Goal: Information Seeking & Learning: Find specific fact

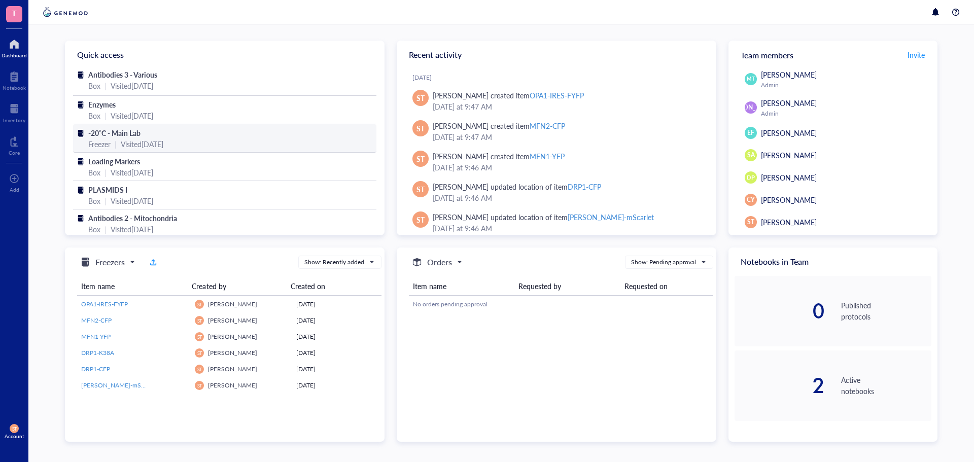
scroll to position [8, 0]
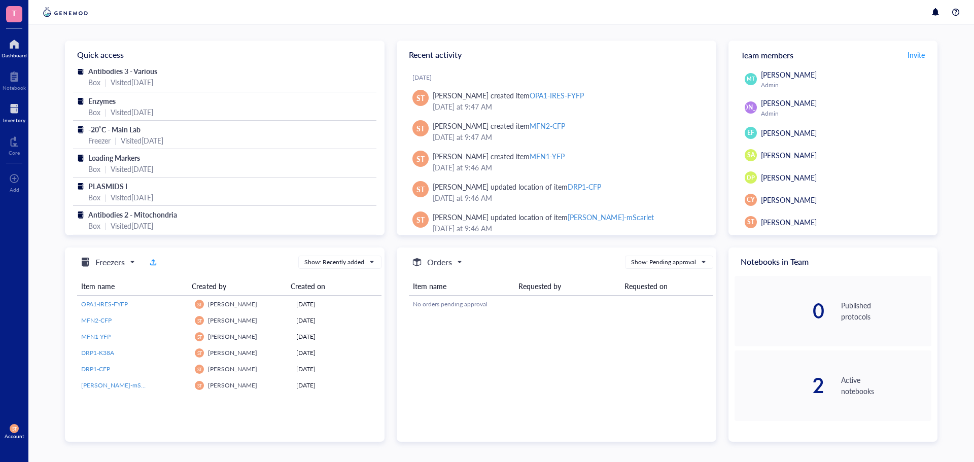
click at [16, 110] on div at bounding box center [14, 109] width 22 height 16
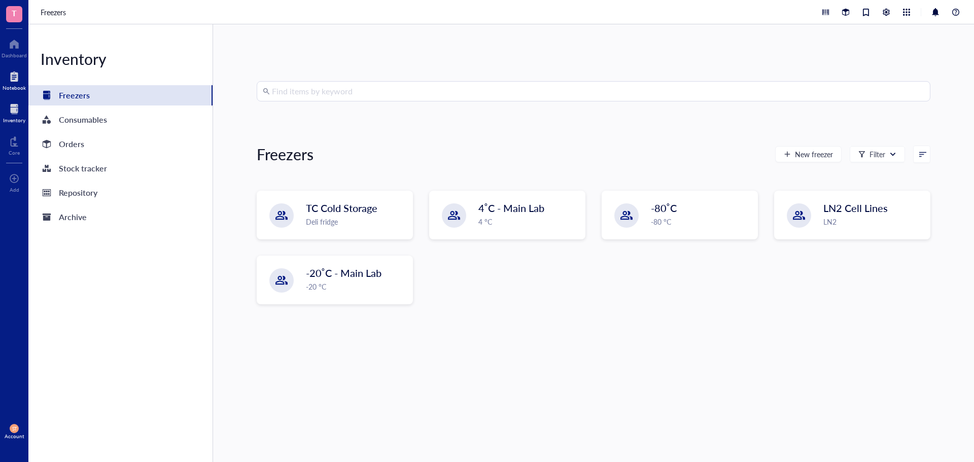
click at [5, 78] on div at bounding box center [14, 76] width 23 height 16
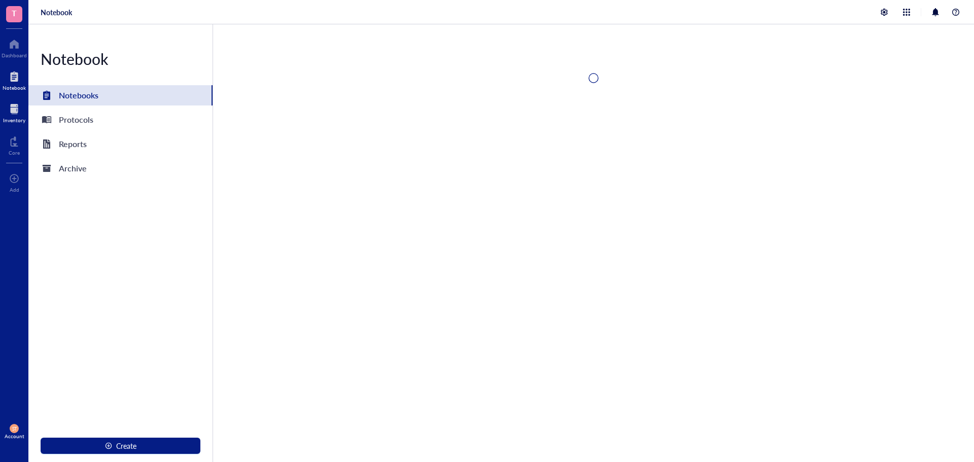
click at [11, 106] on div at bounding box center [14, 109] width 22 height 16
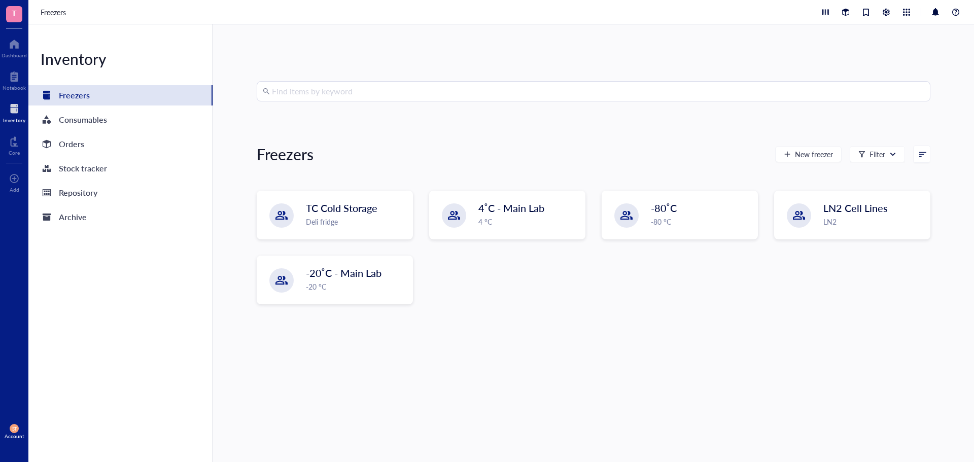
click at [357, 90] on input "search" at bounding box center [598, 91] width 652 height 19
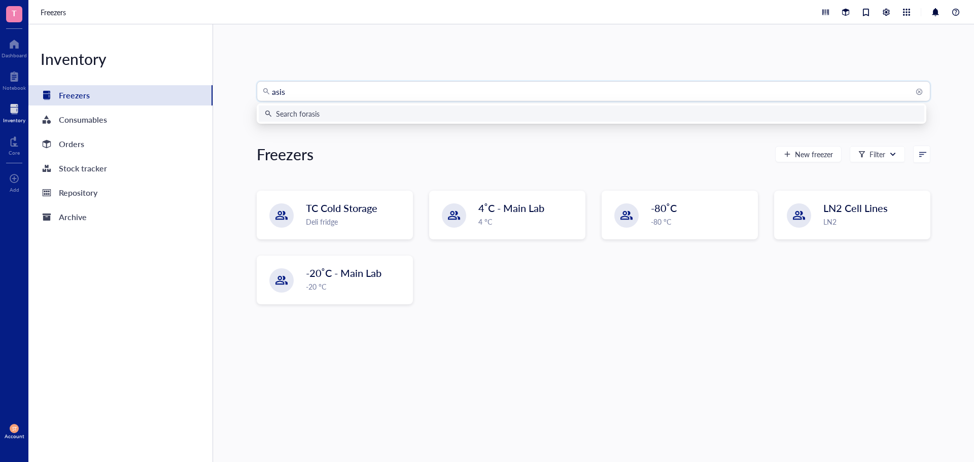
type input "asisi"
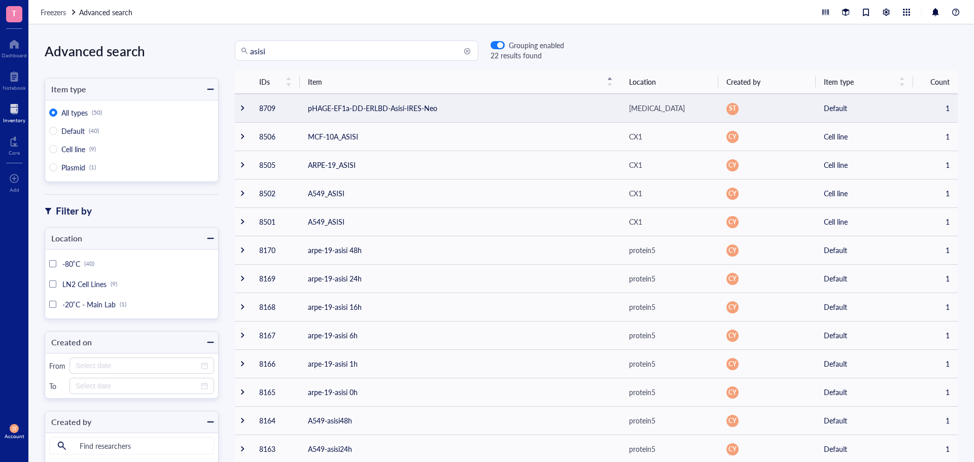
click at [391, 113] on td "pHAGE-EF1a-DD-ERLBD-Asisi-IRES-Neo" at bounding box center [460, 108] width 321 height 28
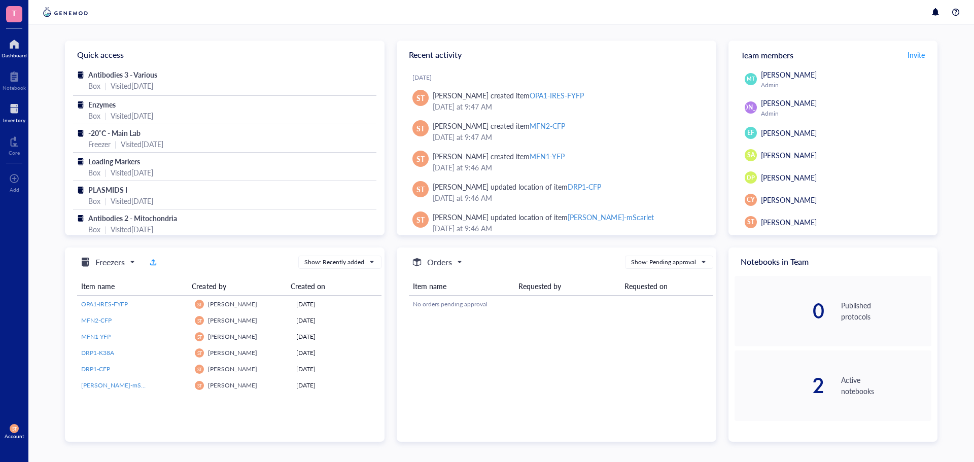
click at [13, 108] on div at bounding box center [14, 109] width 22 height 16
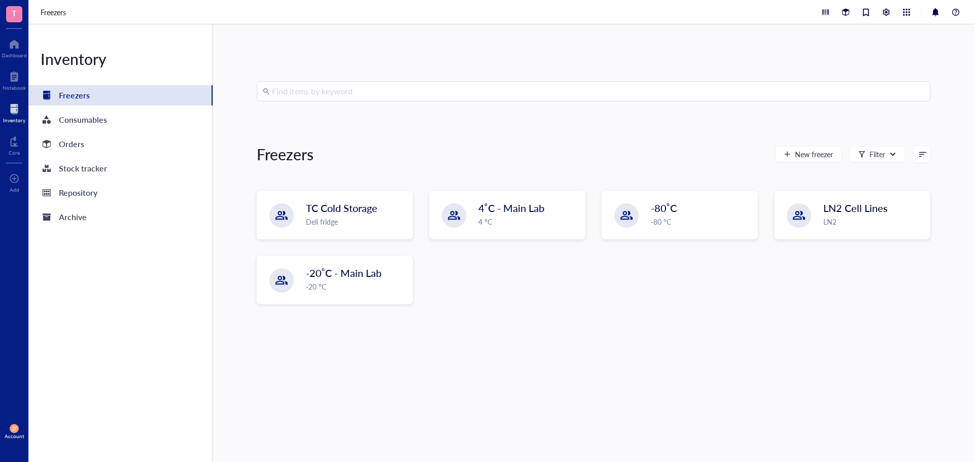
click at [329, 94] on input "search" at bounding box center [598, 91] width 652 height 19
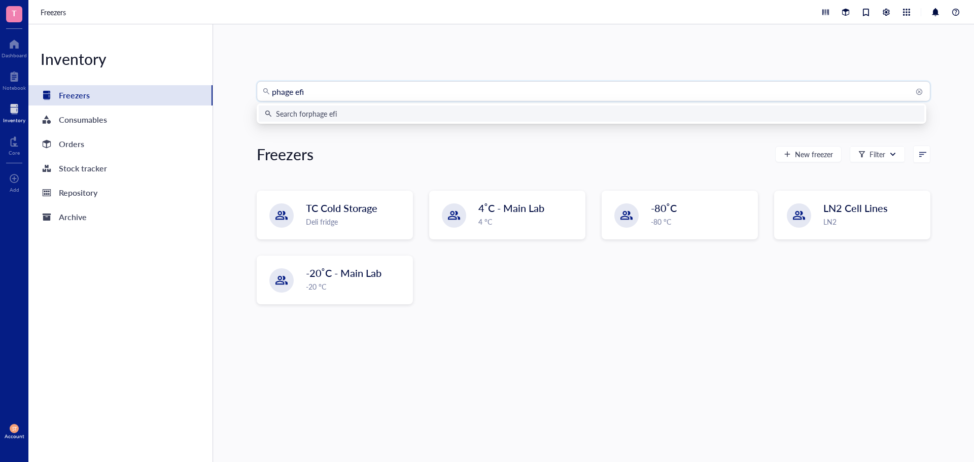
type input "phage efid"
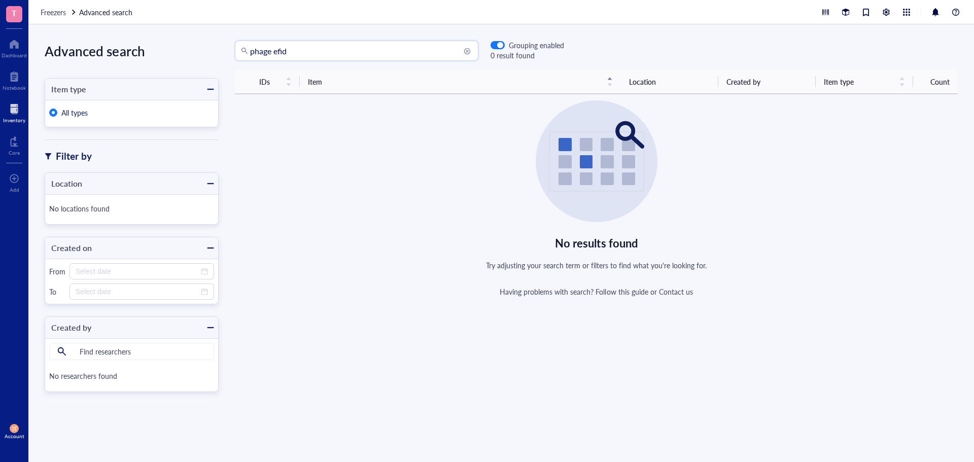
click at [312, 58] on input "phage efid" at bounding box center [361, 50] width 222 height 19
type input "phage neo"
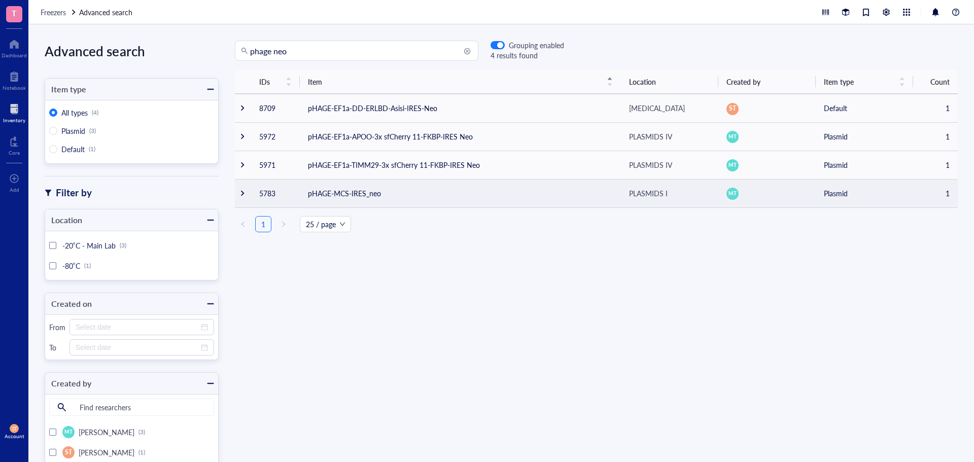
click at [380, 195] on td "pHAGE-MCS-IRES_neo" at bounding box center [460, 193] width 321 height 28
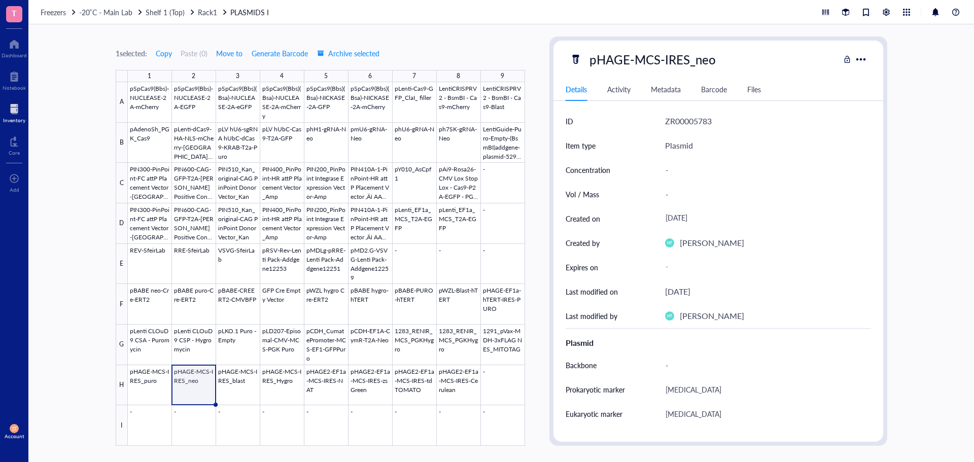
click at [20, 116] on div at bounding box center [14, 109] width 22 height 16
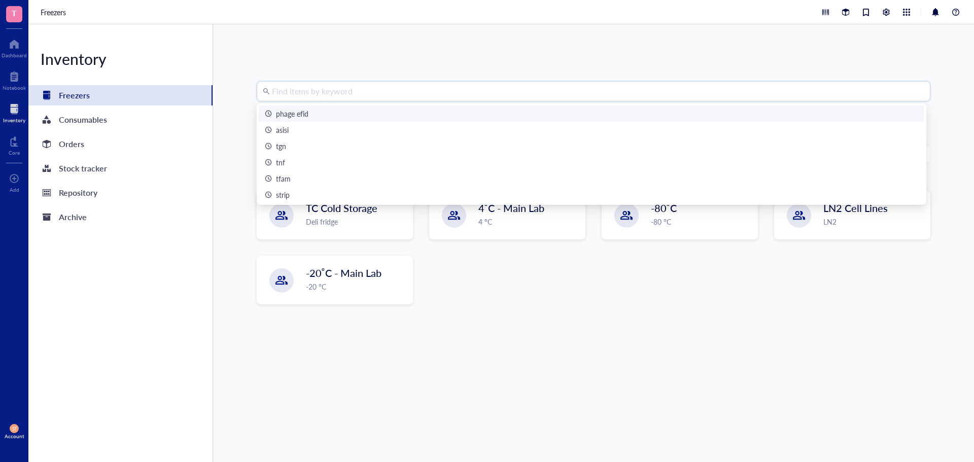
click at [336, 97] on input "search" at bounding box center [598, 91] width 652 height 19
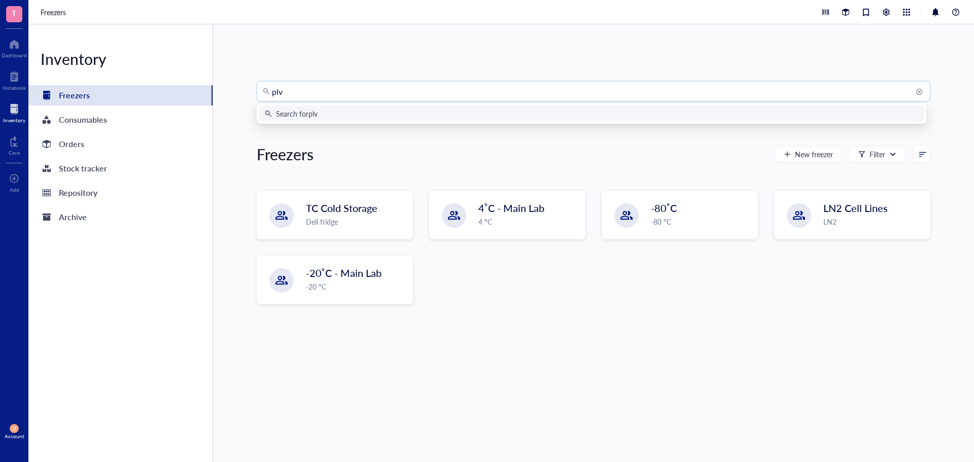
type input "plvx"
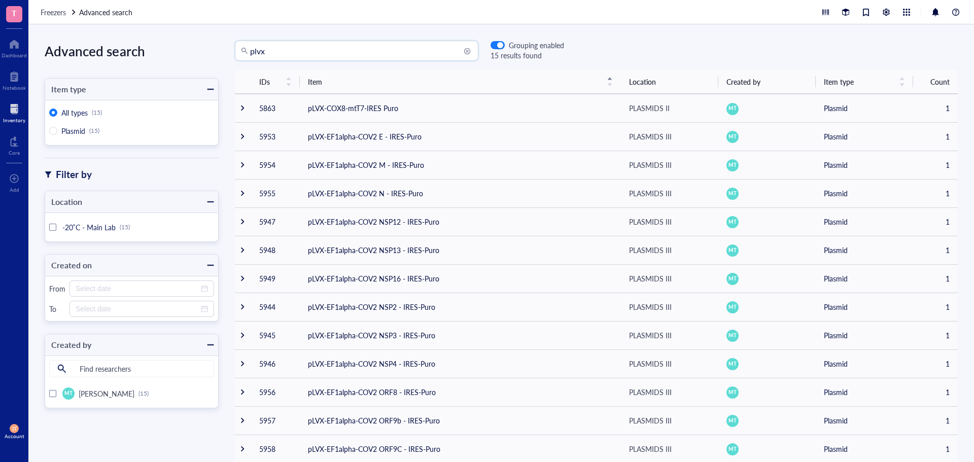
click at [343, 40] on div "Advanced search Item type All types (15) Plasmid (15) Filter by Location -20˚C …" at bounding box center [501, 243] width 946 height 438
type input "plvx asisi"
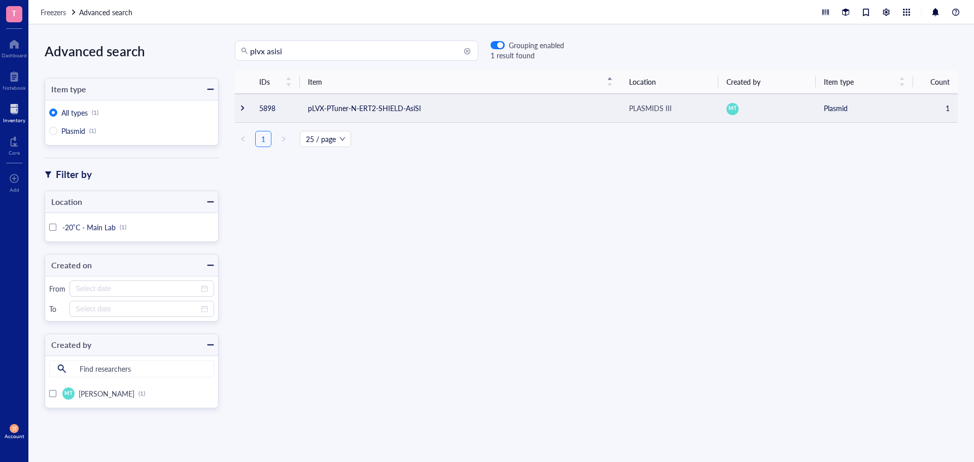
click at [433, 97] on td "pLVX-PTuner-N-ERT2-SHIELD-AsiSI" at bounding box center [460, 108] width 321 height 28
